Goal: Task Accomplishment & Management: Use online tool/utility

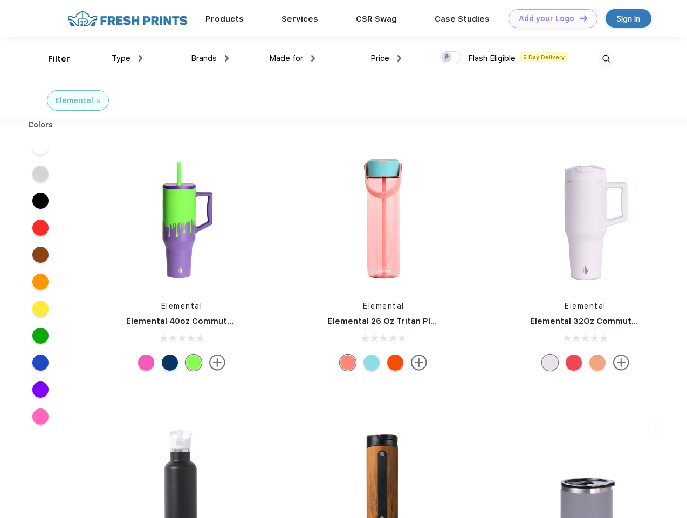
click at [549, 18] on link "Add your Logo Design Tool" at bounding box center [553, 18] width 89 height 19
click at [0, 0] on div "Design Tool" at bounding box center [0, 0] width 0 height 0
click at [579, 18] on link "Add your Logo Design Tool" at bounding box center [553, 18] width 89 height 19
click at [52, 59] on div "Filter" at bounding box center [59, 59] width 22 height 12
click at [127, 58] on span "Type" at bounding box center [121, 58] width 19 height 10
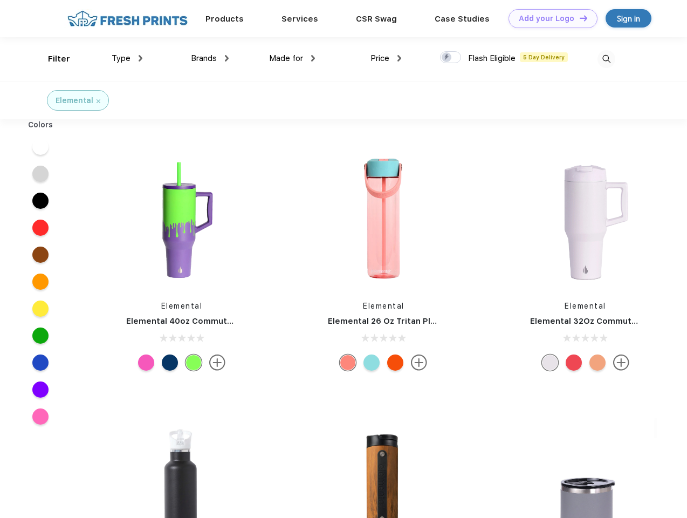
click at [210, 58] on span "Brands" at bounding box center [204, 58] width 26 height 10
click at [292, 58] on span "Made for" at bounding box center [286, 58] width 34 height 10
click at [386, 58] on span "Price" at bounding box center [379, 58] width 19 height 10
click at [451, 58] on div at bounding box center [450, 57] width 21 height 12
click at [447, 58] on input "checkbox" at bounding box center [443, 54] width 7 height 7
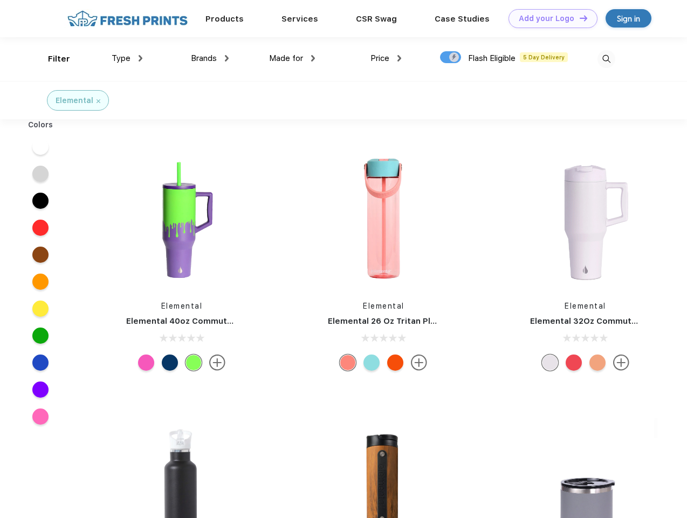
click at [606, 59] on img at bounding box center [606, 59] width 18 height 18
